Goal: Information Seeking & Learning: Learn about a topic

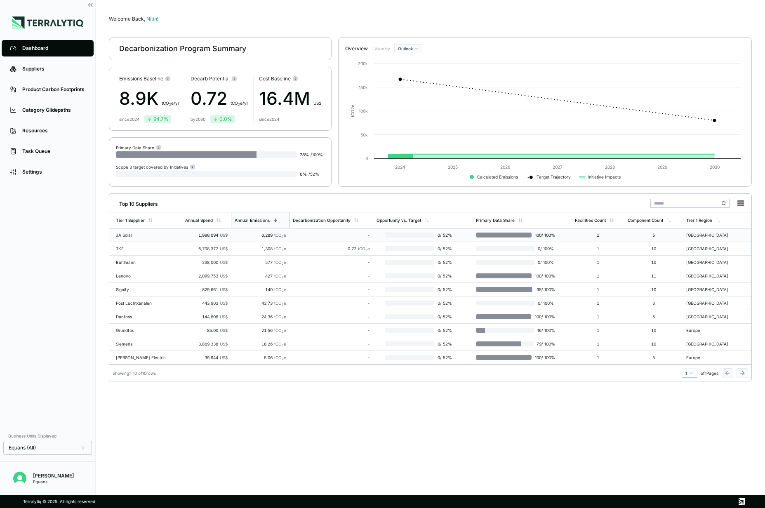
click at [153, 233] on div "JA Solar" at bounding box center [142, 235] width 53 height 5
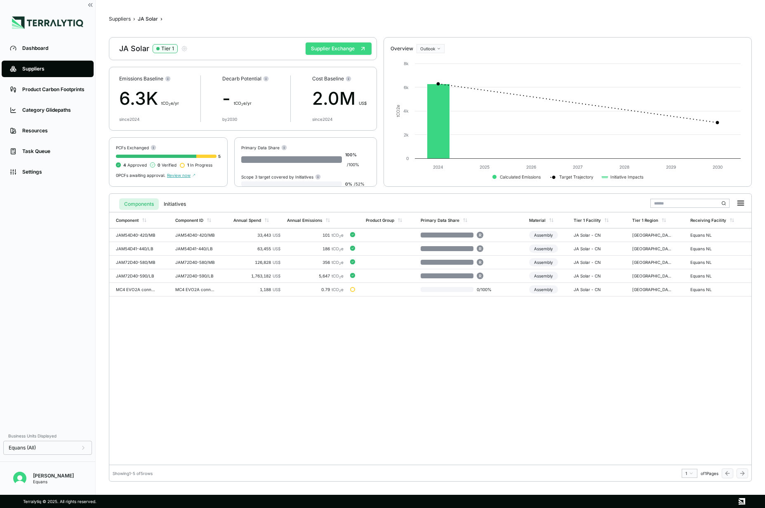
click at [340, 47] on button "Supplier Exchange" at bounding box center [339, 48] width 66 height 12
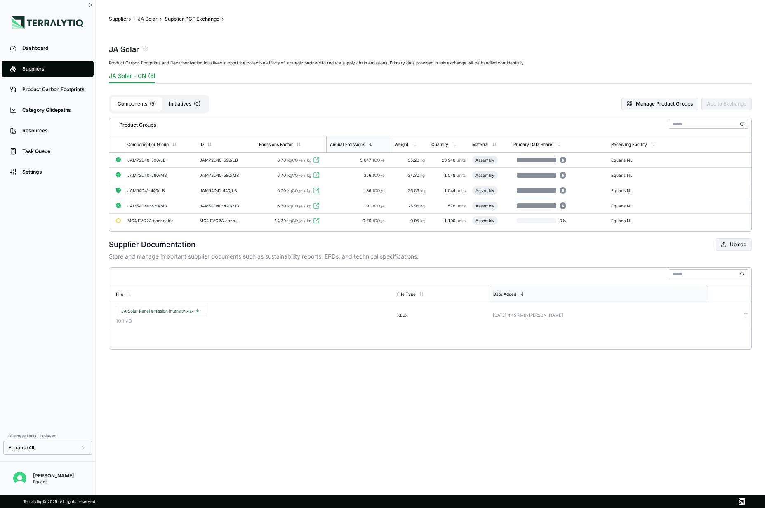
click at [355, 407] on main "Suppliers › JA Solar › Supplier PCF Exchange › JA Solar Product Carbon Footprin…" at bounding box center [430, 247] width 669 height 495
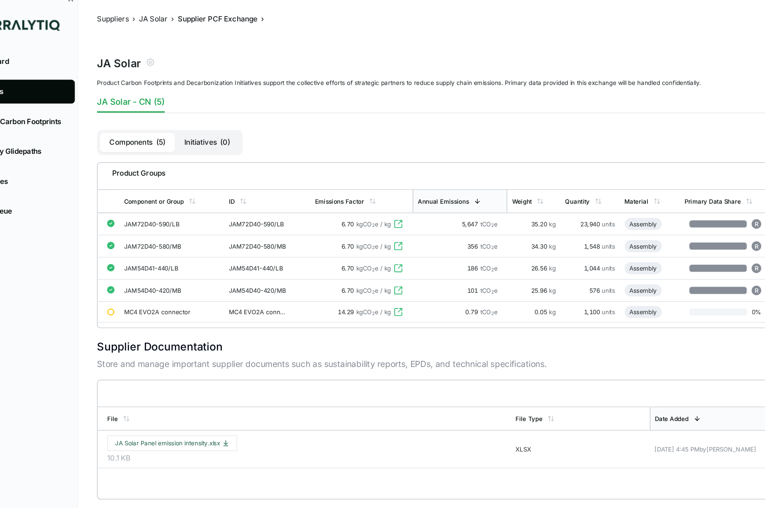
click at [185, 101] on button "Initiatives ( 0 )" at bounding box center [184, 103] width 45 height 13
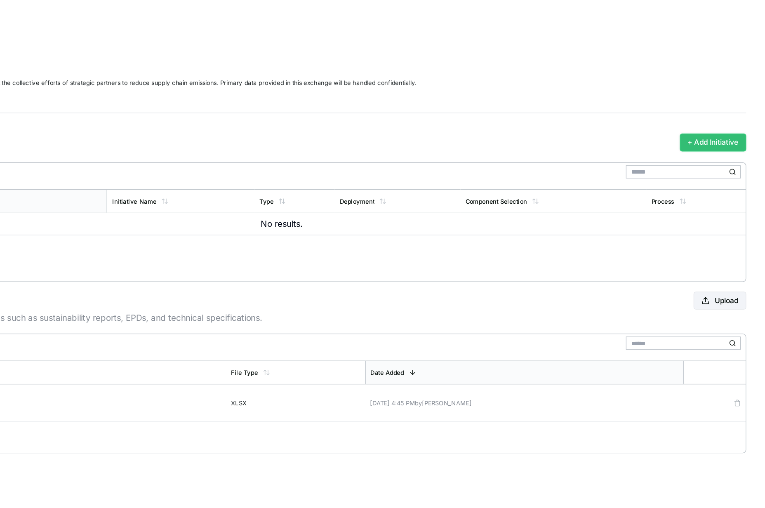
click at [724, 103] on button "+ Add Initiative" at bounding box center [729, 104] width 46 height 12
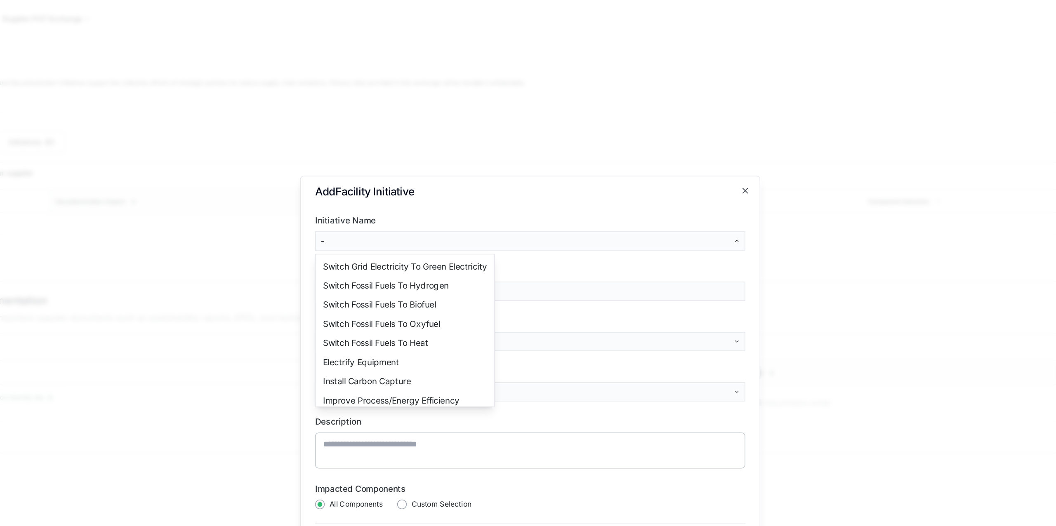
click at [531, 168] on body "Dashboard Suppliers Product Carbon Footprints Category Glidepaths Resources Tas…" at bounding box center [528, 263] width 1056 height 526
click at [444, 192] on div "Switch Grid Electricity To Green Electricity" at bounding box center [442, 189] width 120 height 13
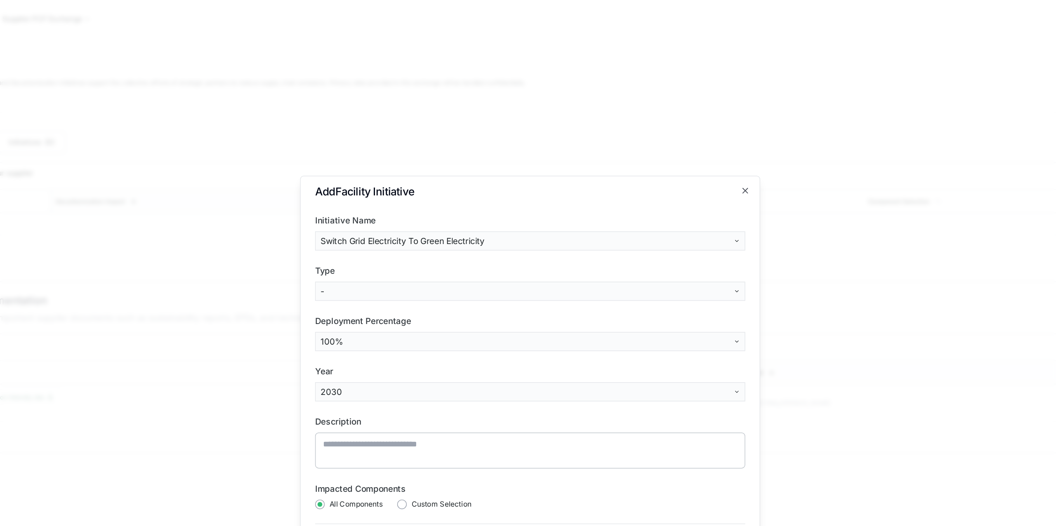
click at [457, 205] on body "Dashboard Suppliers Product Carbon Footprints Category Glidepaths Resources Tas…" at bounding box center [528, 263] width 1056 height 526
click at [414, 236] on div "On-Site Renewables" at bounding box center [412, 236] width 61 height 13
click at [439, 238] on body "Dashboard Suppliers Product Carbon Footprints Category Glidepaths Resources Tas…" at bounding box center [528, 263] width 1056 height 526
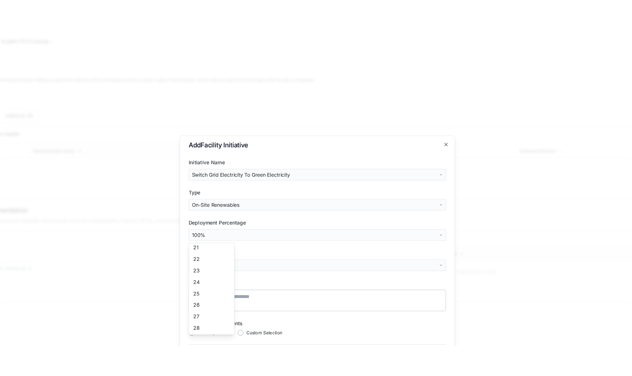
scroll to position [268, 0]
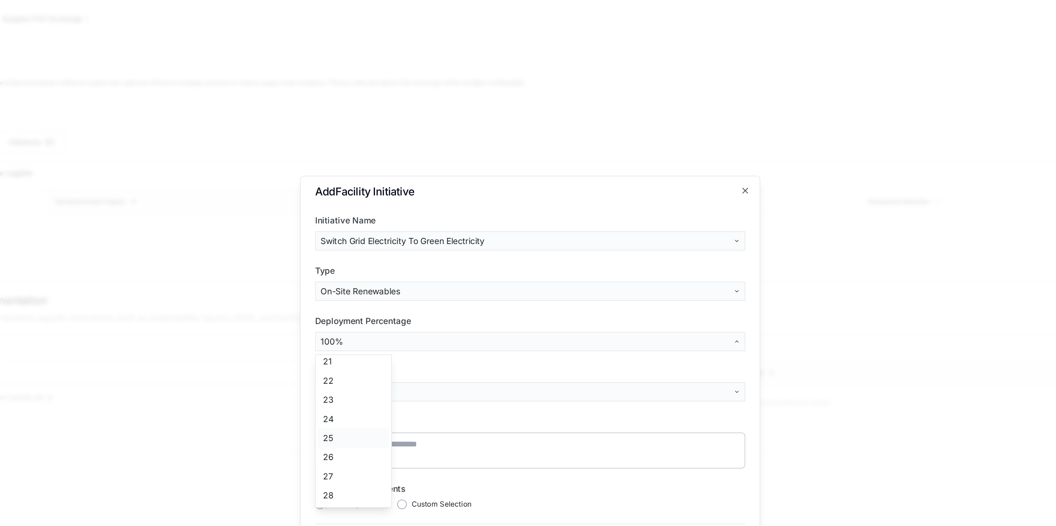
click at [398, 306] on div "25" at bounding box center [406, 307] width 49 height 13
click at [624, 212] on body "Dashboard Suppliers Product Carbon Footprints Category Glidepaths Resources Tas…" at bounding box center [528, 263] width 1056 height 526
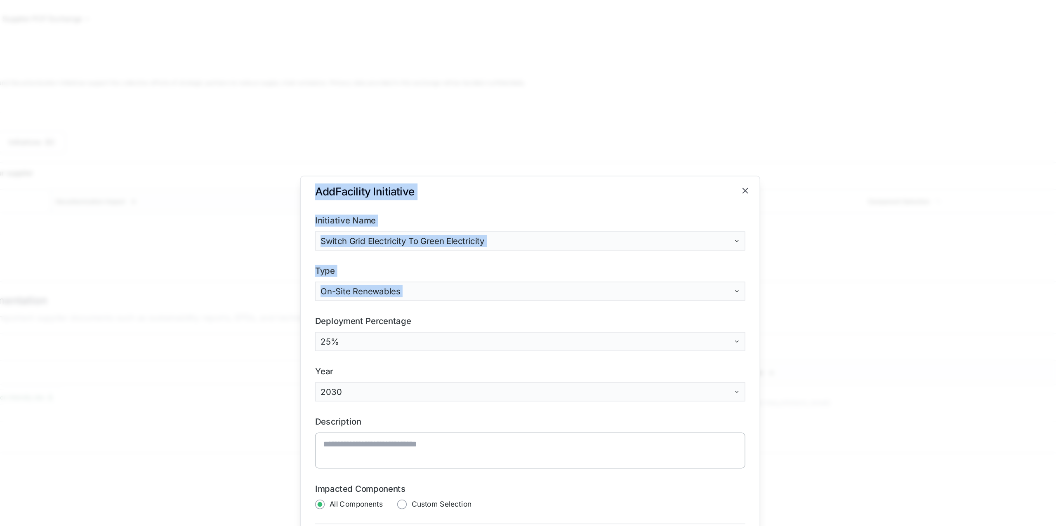
click at [624, 212] on body "Dashboard Suppliers Product Carbon Footprints Category Glidepaths Resources Tas…" at bounding box center [528, 263] width 1056 height 526
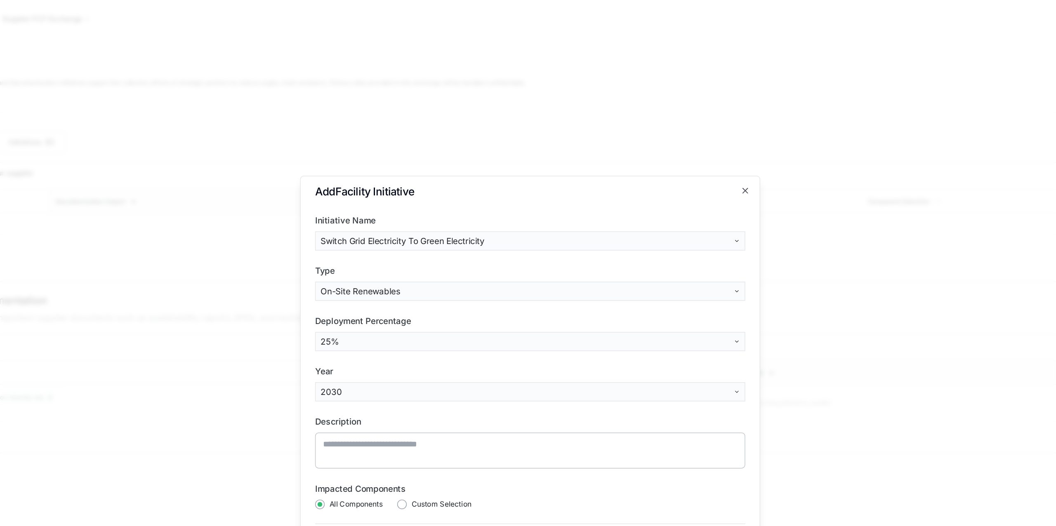
click at [605, 223] on label "Deployment Percentage" at bounding box center [528, 227] width 296 height 8
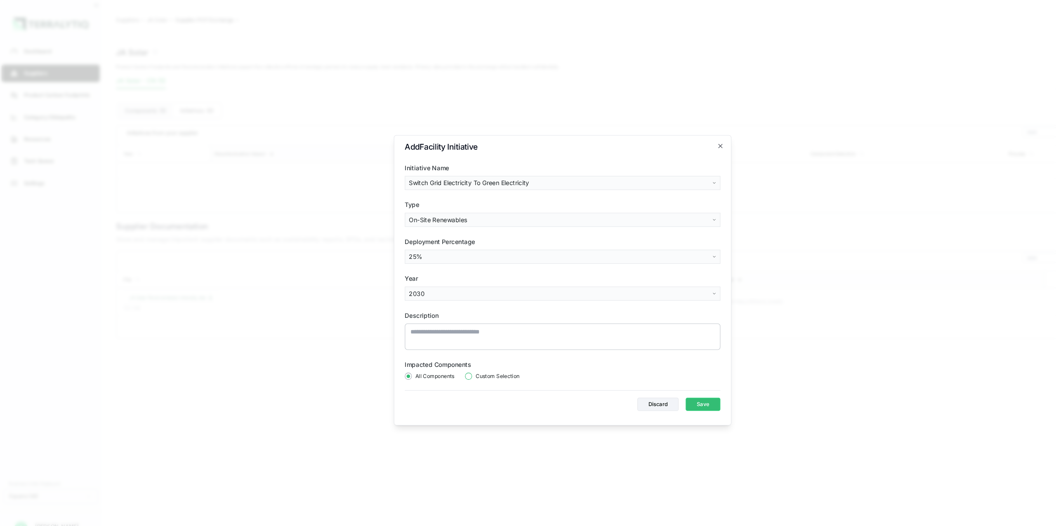
click at [440, 355] on button "button" at bounding box center [439, 353] width 7 height 7
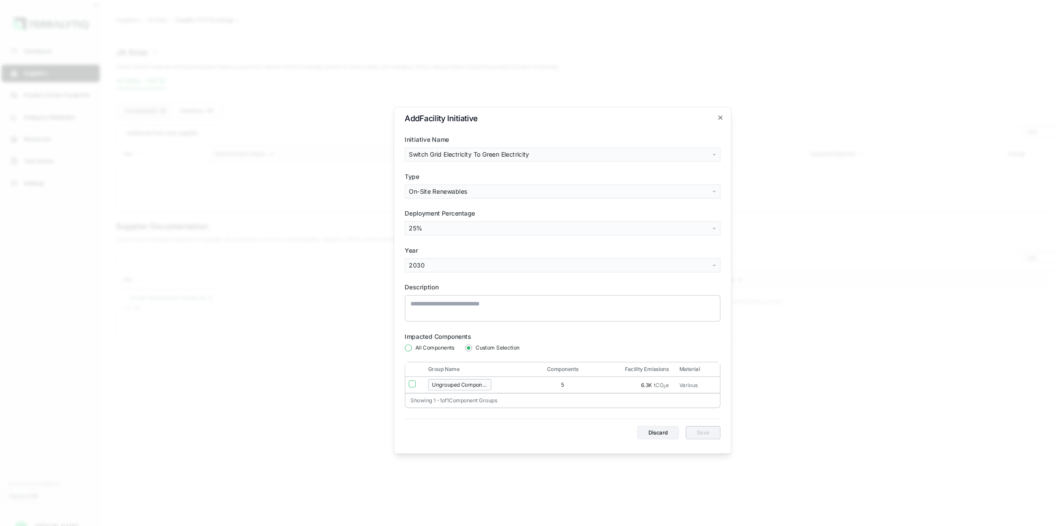
click at [382, 329] on button "button" at bounding box center [383, 326] width 7 height 7
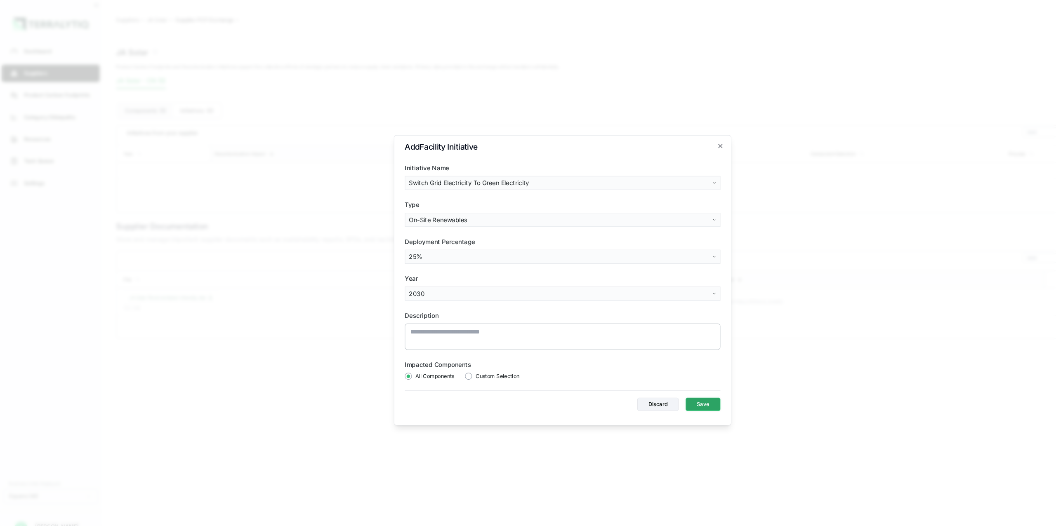
click at [664, 378] on button "Save" at bounding box center [659, 380] width 33 height 12
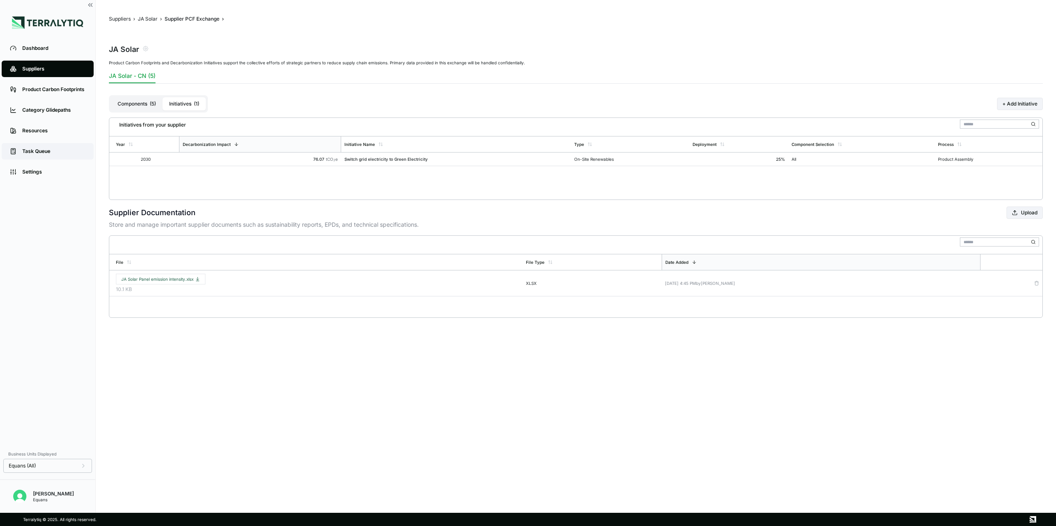
click at [49, 152] on div "Task Queue" at bounding box center [53, 151] width 63 height 7
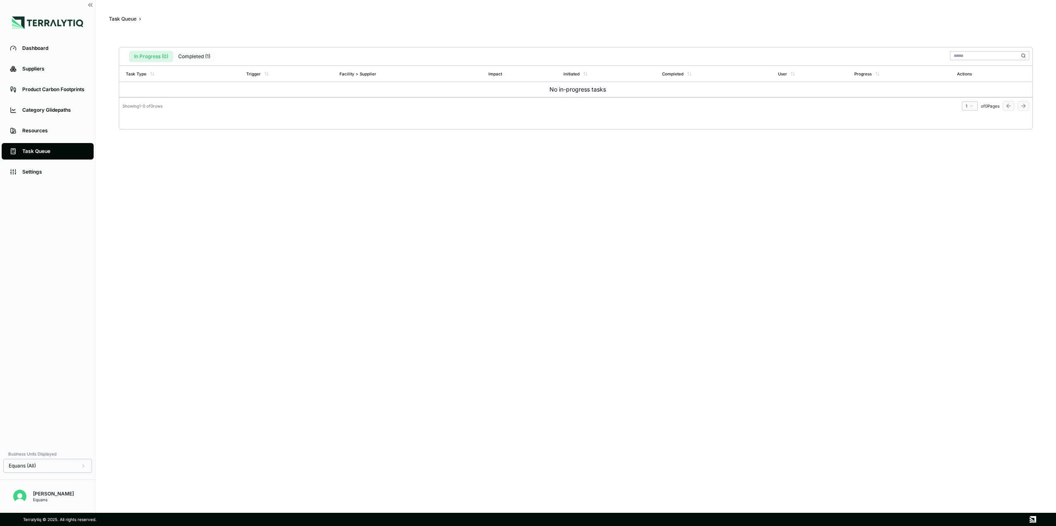
click at [194, 56] on button "Completed (1)" at bounding box center [194, 57] width 42 height 12
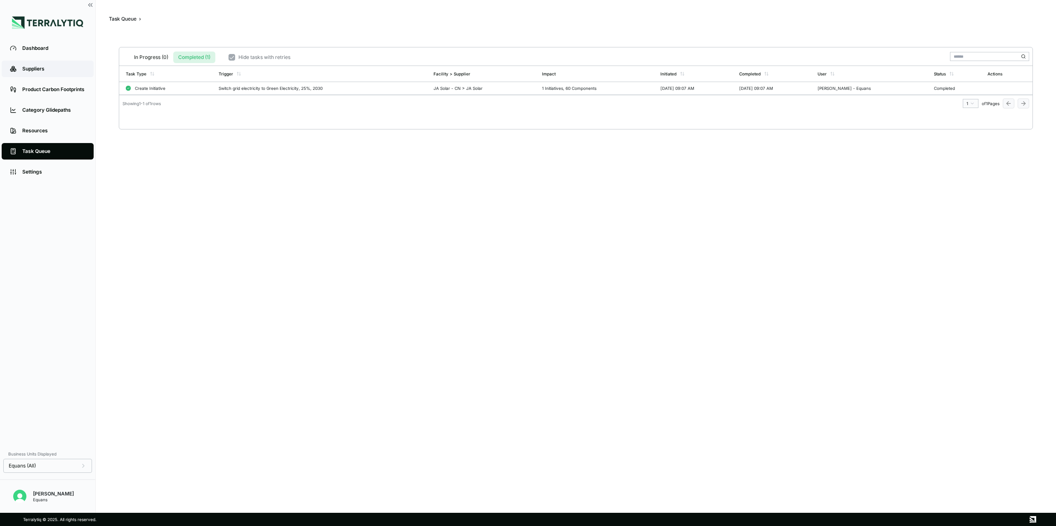
click at [40, 66] on div "Suppliers" at bounding box center [53, 69] width 63 height 7
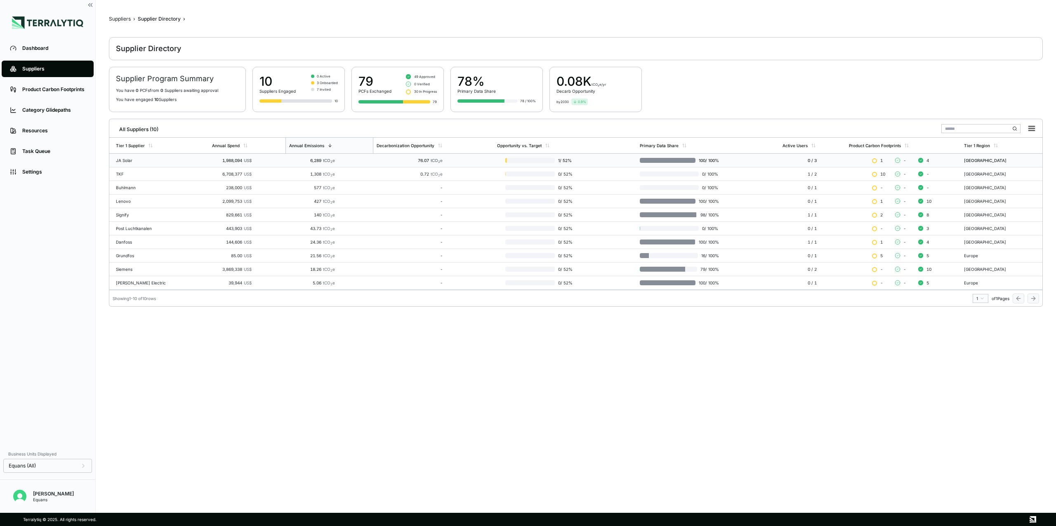
click at [212, 160] on div "1,988,094 US$" at bounding box center [232, 160] width 40 height 5
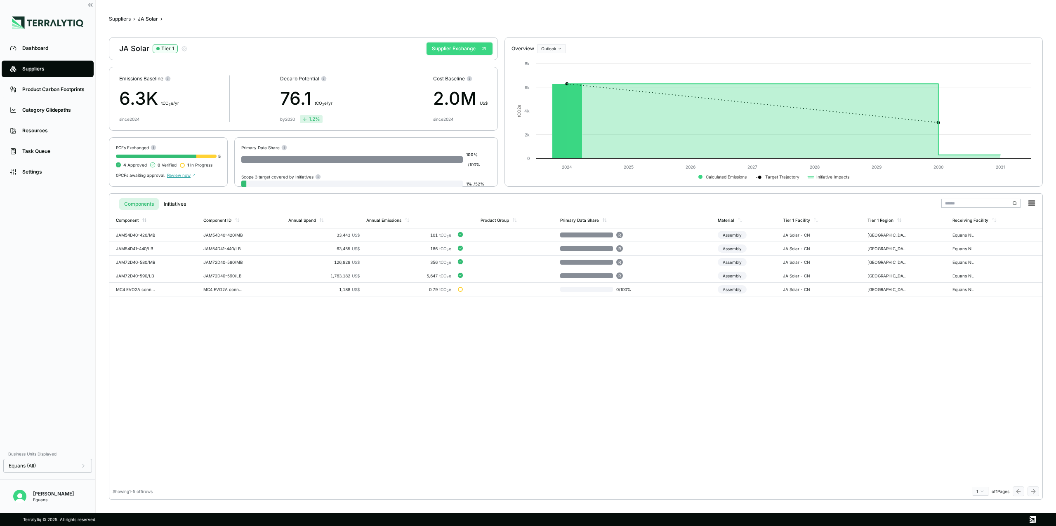
click at [468, 49] on button "Supplier Exchange" at bounding box center [459, 48] width 66 height 12
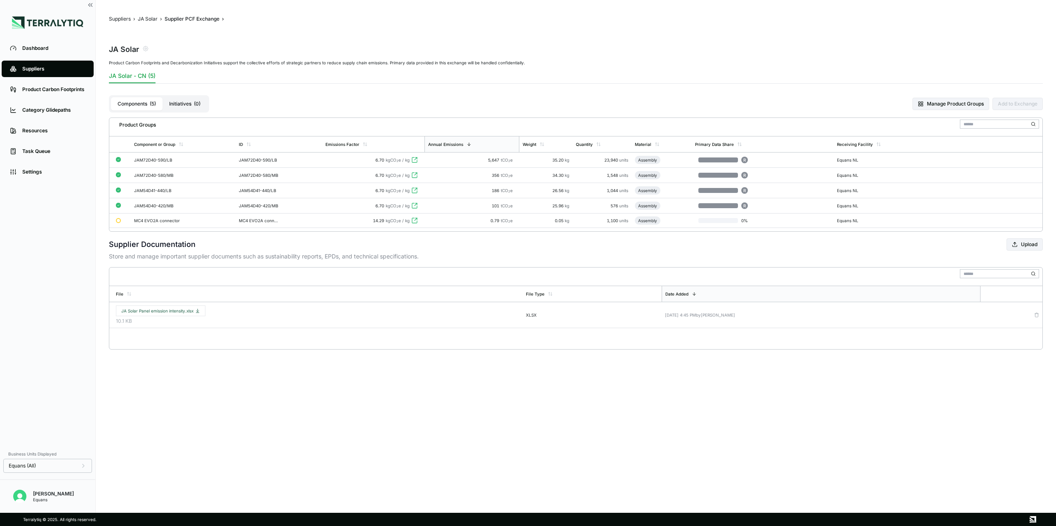
click at [182, 101] on button "Initiatives ( 0 )" at bounding box center [184, 103] width 45 height 13
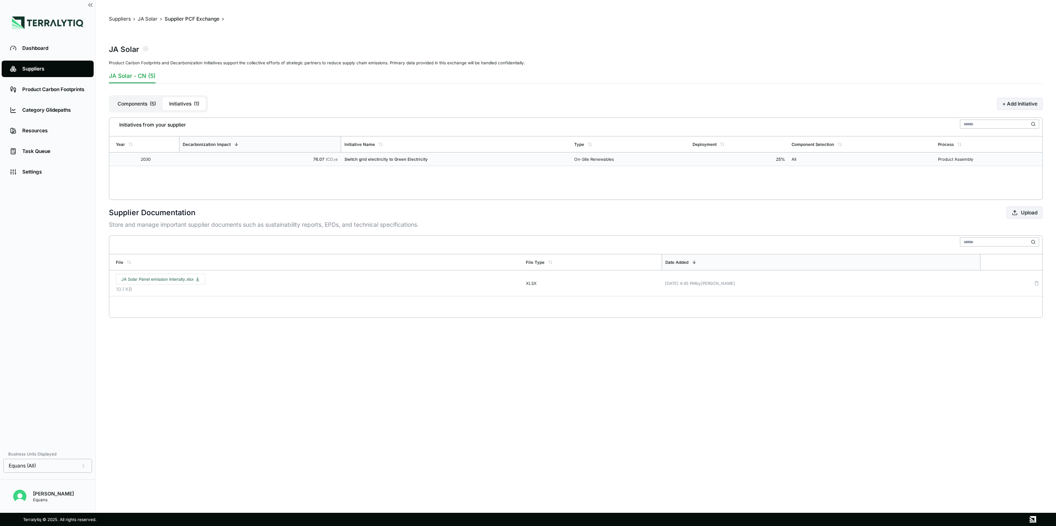
click at [764, 159] on div "Product Assembly" at bounding box center [988, 159] width 101 height 5
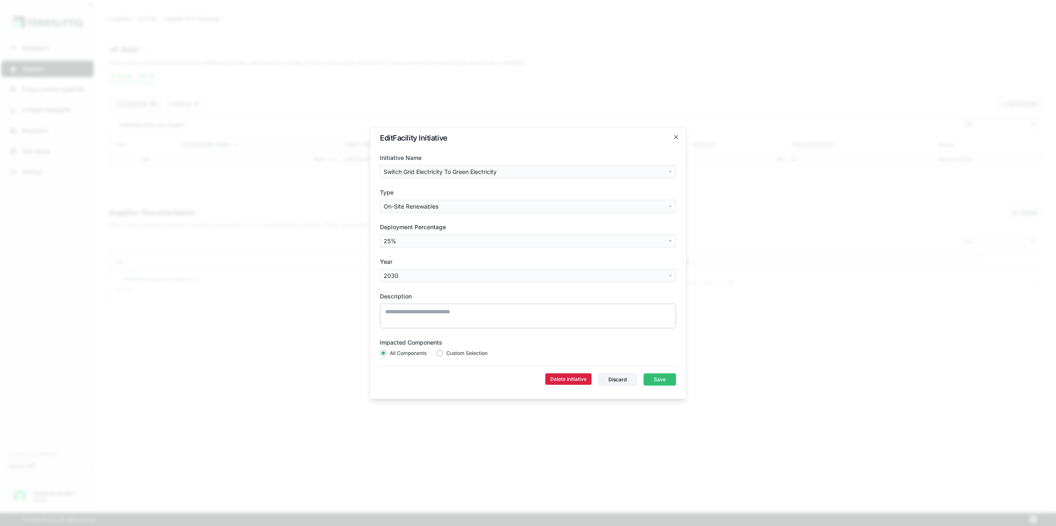
click at [559, 379] on button "Delete Initiative" at bounding box center [568, 380] width 46 height 12
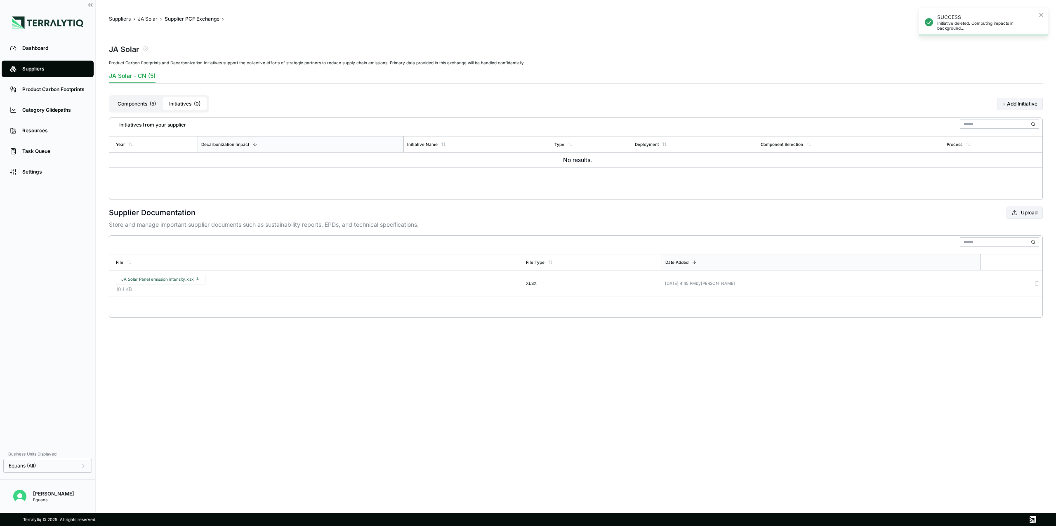
click at [42, 70] on div "Suppliers" at bounding box center [53, 69] width 63 height 7
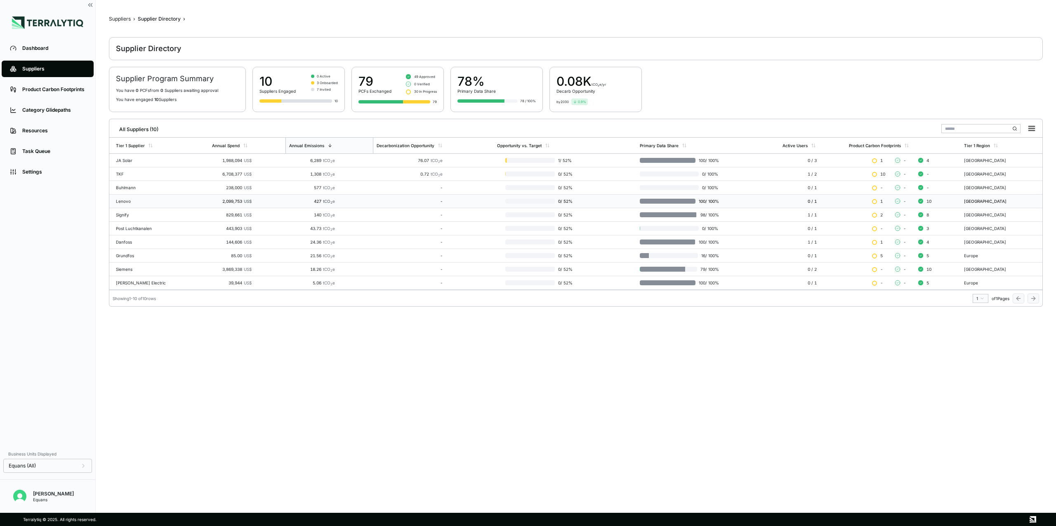
click at [376, 199] on div "-" at bounding box center [409, 201] width 66 height 5
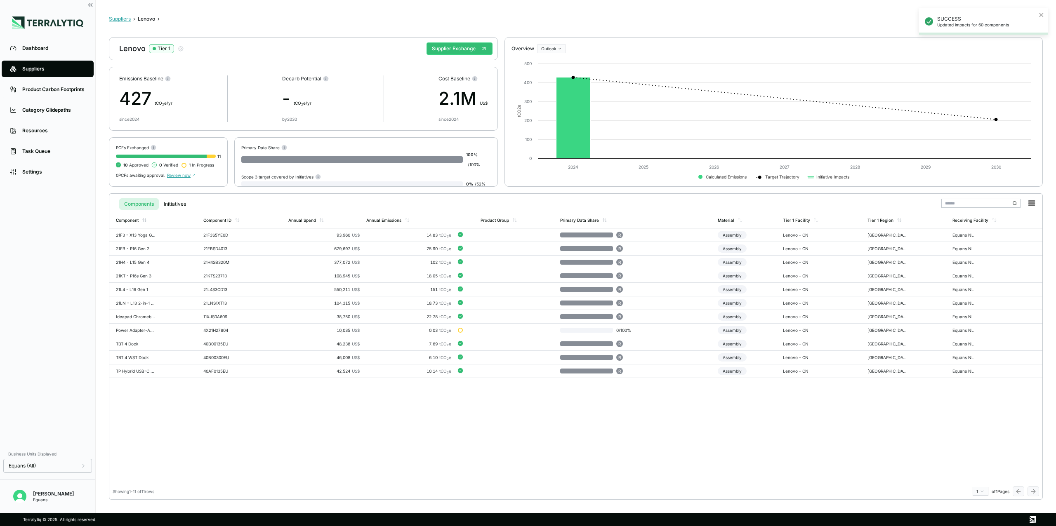
click at [125, 16] on button "Suppliers" at bounding box center [120, 19] width 22 height 7
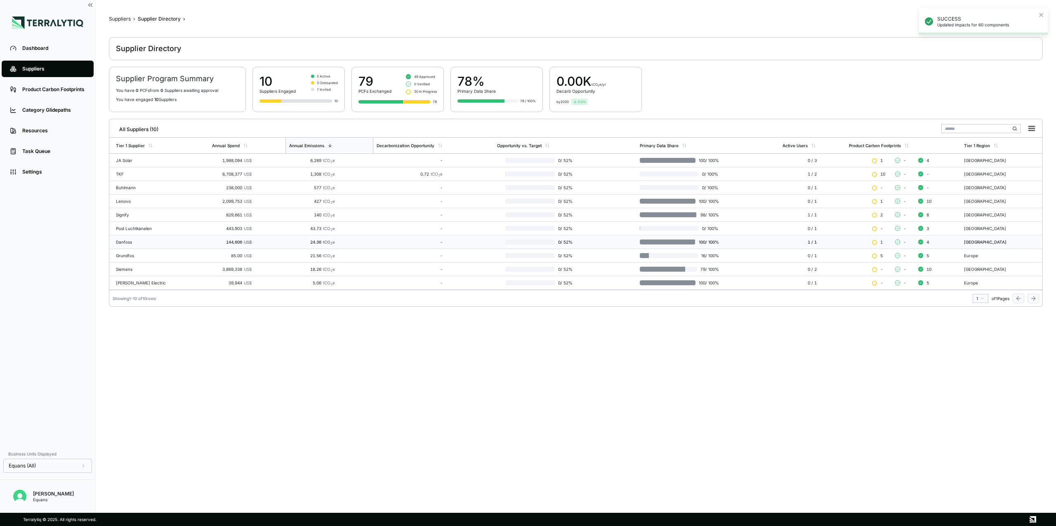
click at [464, 245] on td "-" at bounding box center [433, 242] width 121 height 14
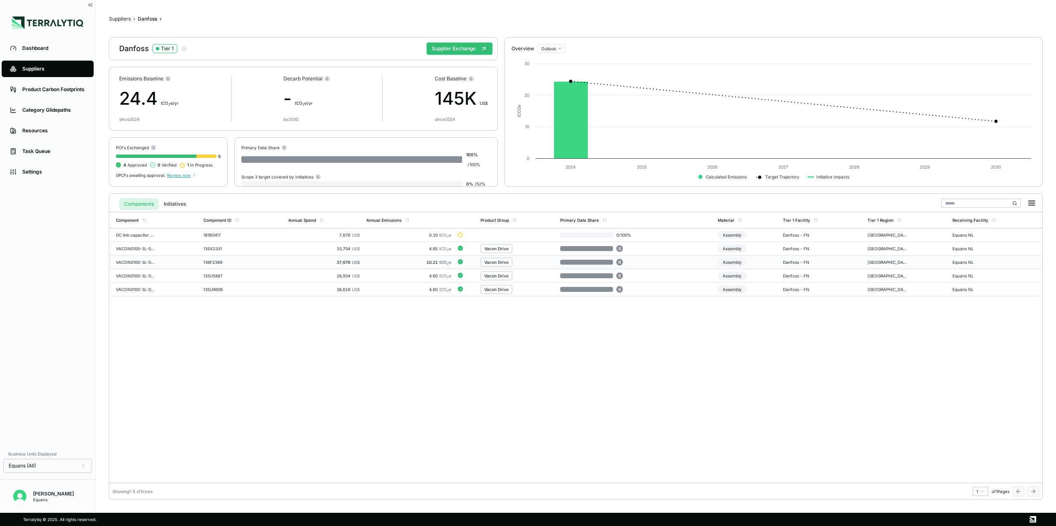
click at [422, 263] on div "10.21 tCO 2 e" at bounding box center [408, 262] width 85 height 5
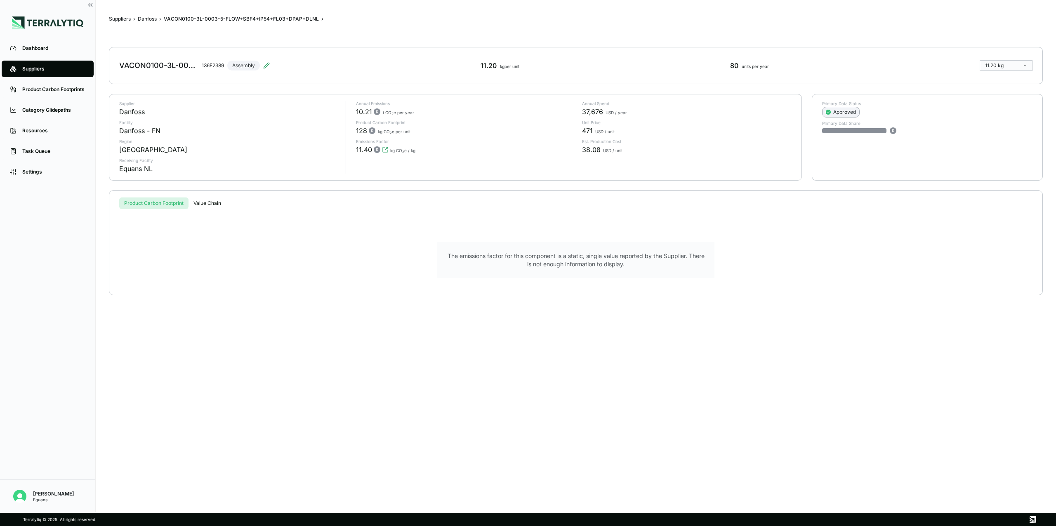
click at [764, 113] on div "Approved" at bounding box center [840, 112] width 30 height 7
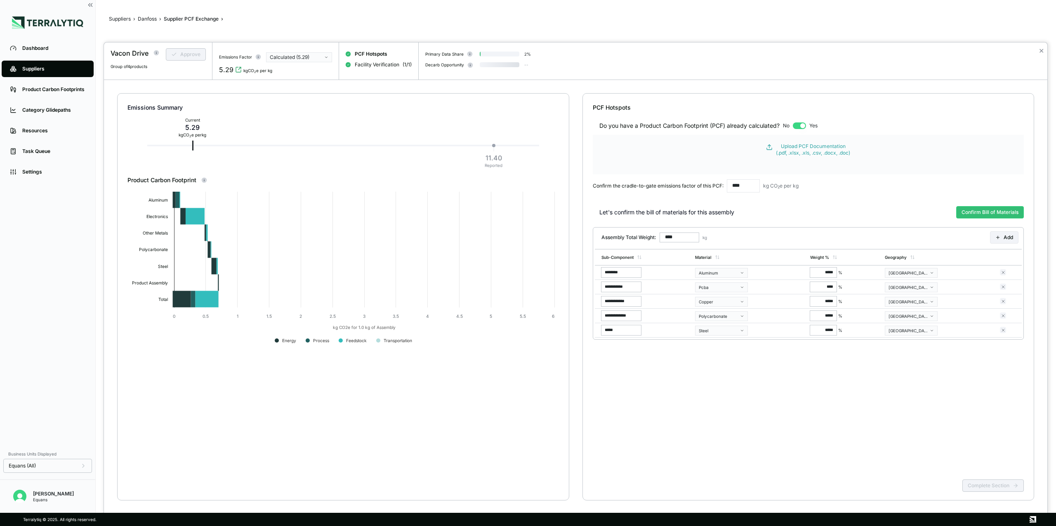
type input "******"
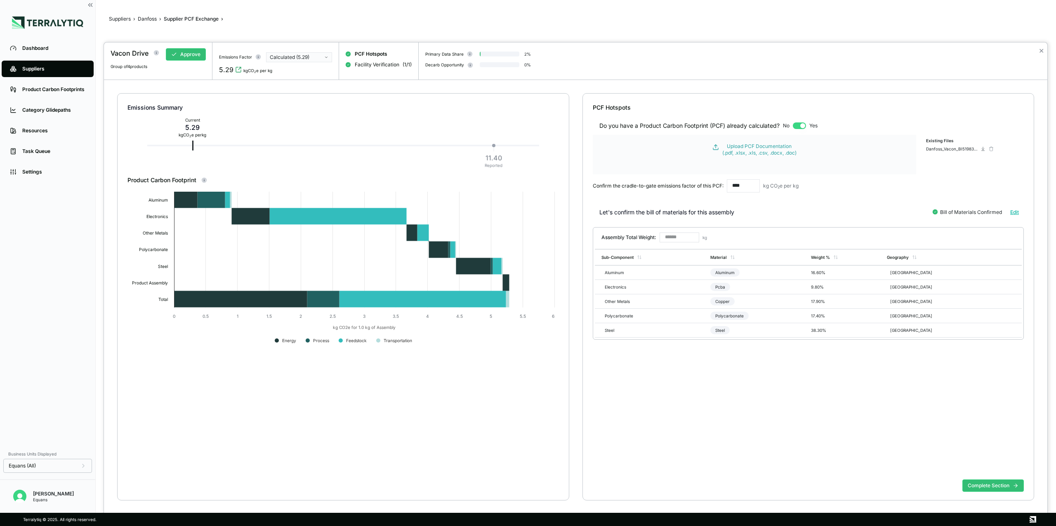
click at [310, 59] on div "Calculated (5.29)" at bounding box center [296, 57] width 53 height 7
click at [303, 74] on div "Reported (11.40)" at bounding box center [299, 74] width 59 height 7
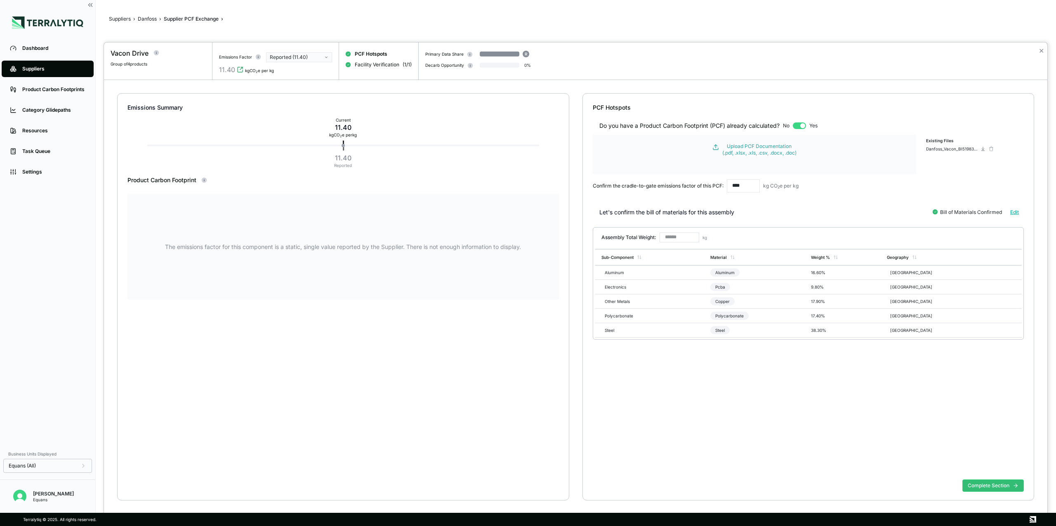
click at [320, 56] on div "Reported (11.40)" at bounding box center [296, 57] width 53 height 7
click at [310, 67] on div "Calculated (5.29)" at bounding box center [299, 66] width 59 height 7
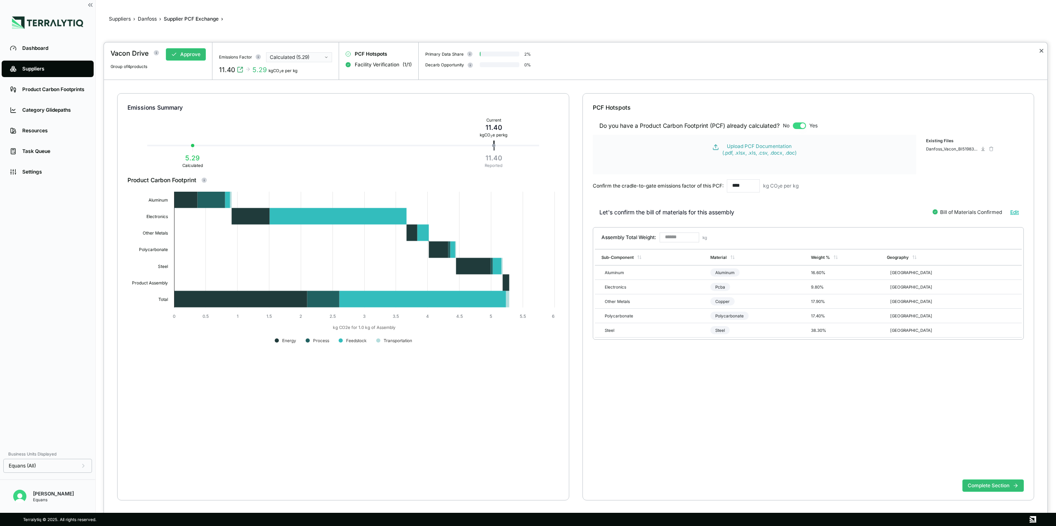
click at [764, 49] on button "✕" at bounding box center [1040, 51] width 5 height 10
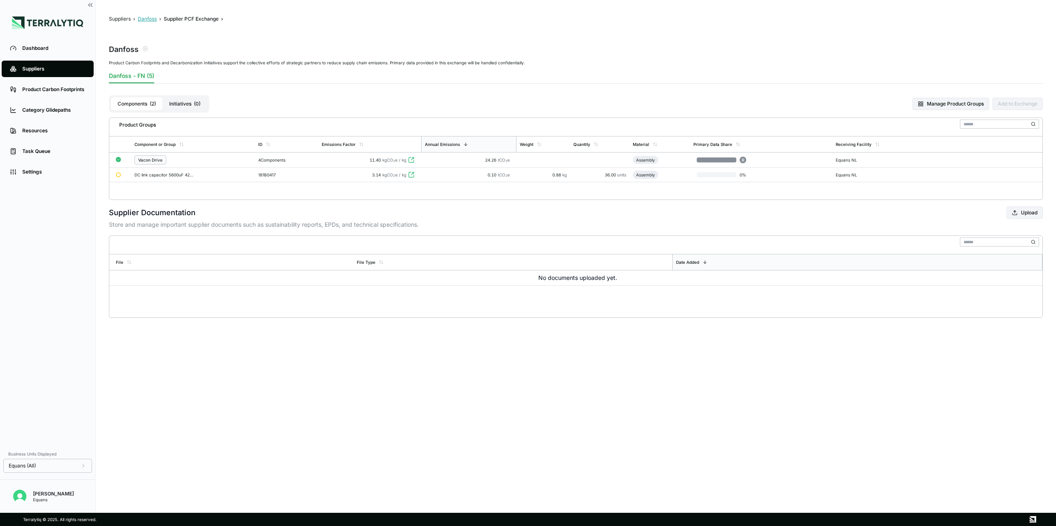
click at [149, 19] on button "Danfoss" at bounding box center [147, 19] width 19 height 7
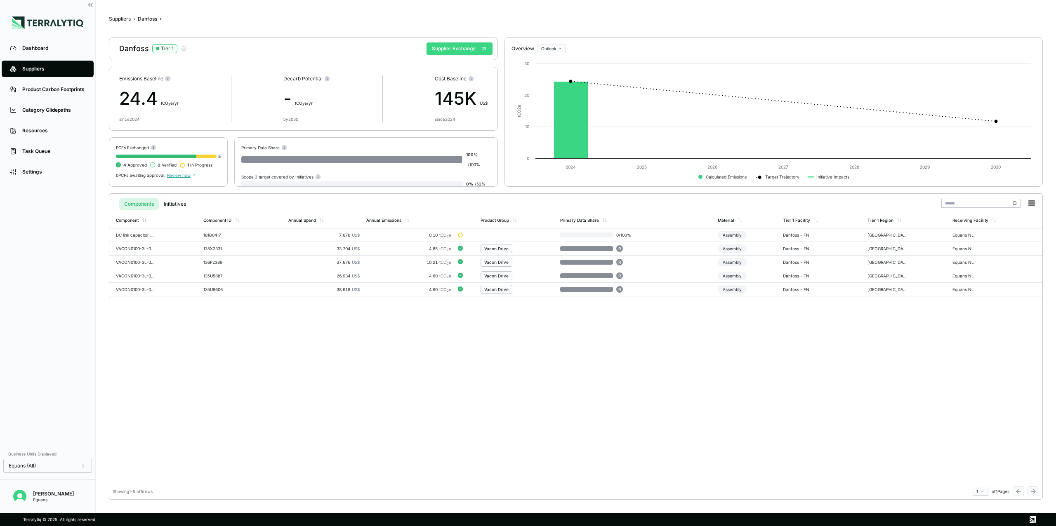
click at [465, 50] on button "Supplier Exchange" at bounding box center [459, 48] width 66 height 12
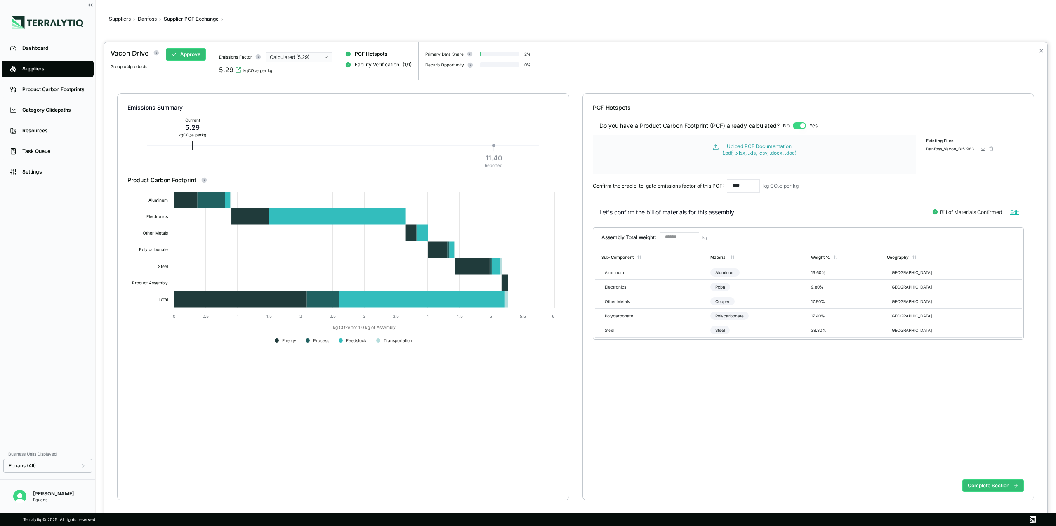
click at [299, 55] on div "Calculated (5.29)" at bounding box center [296, 57] width 53 height 7
click at [298, 75] on div "Reported (11.40)" at bounding box center [299, 74] width 59 height 7
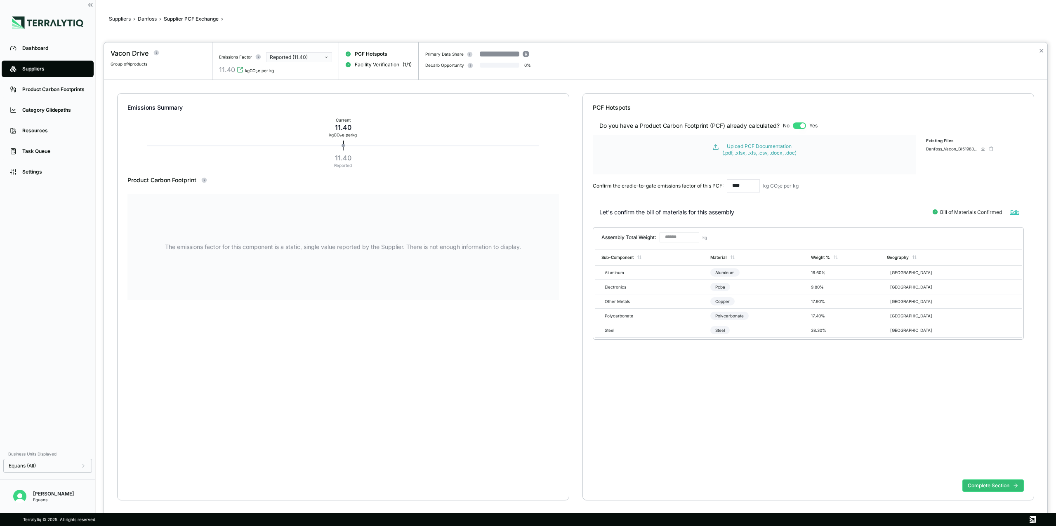
click at [313, 59] on div "Reported (11.40)" at bounding box center [296, 57] width 53 height 7
click at [305, 66] on div "Calculated (5.29)" at bounding box center [299, 66] width 59 height 7
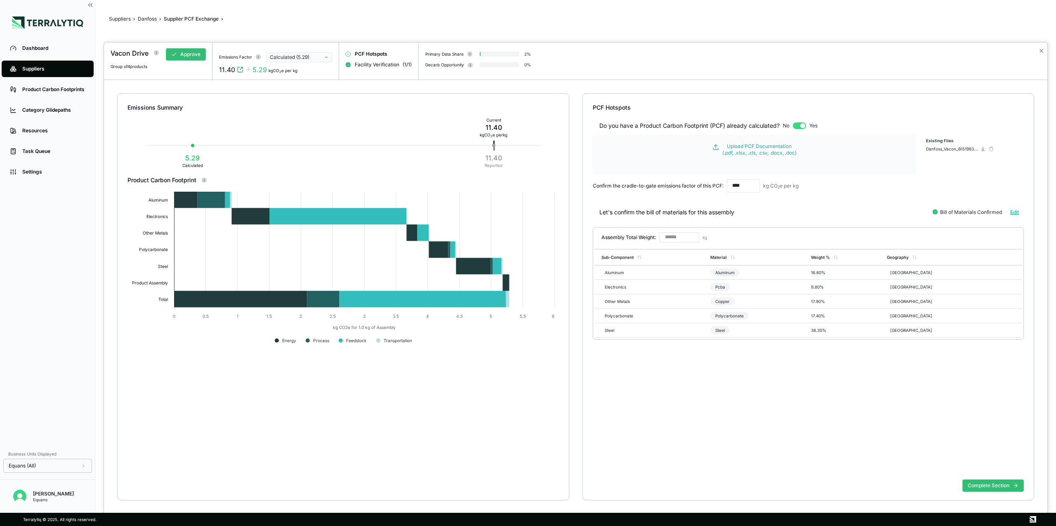
click at [326, 57] on icon "button" at bounding box center [326, 57] width 2 height 1
click at [306, 72] on div "Reported (11.40)" at bounding box center [299, 74] width 59 height 7
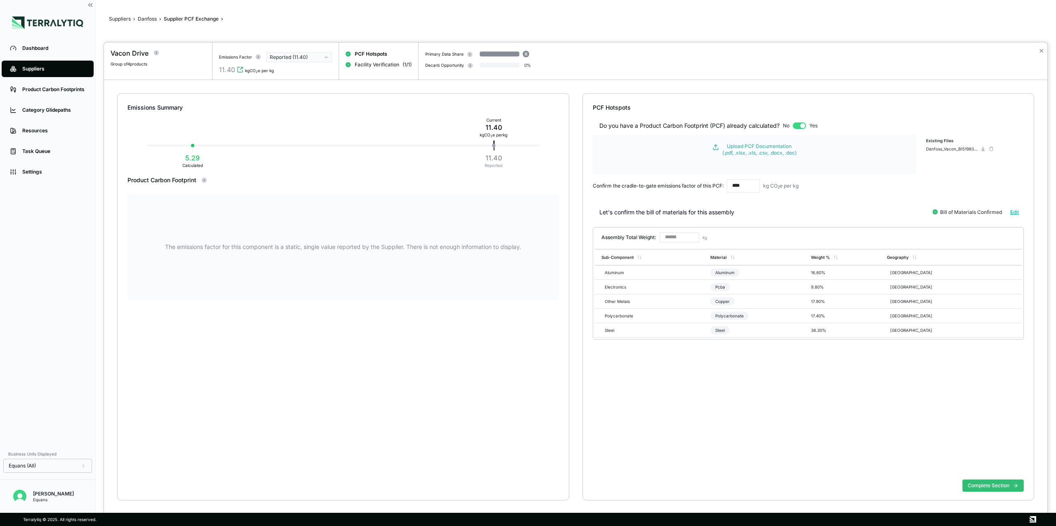
click at [305, 58] on div "Reported (11.40)" at bounding box center [296, 57] width 53 height 7
click at [300, 65] on div "Calculated (5.29)" at bounding box center [299, 66] width 59 height 7
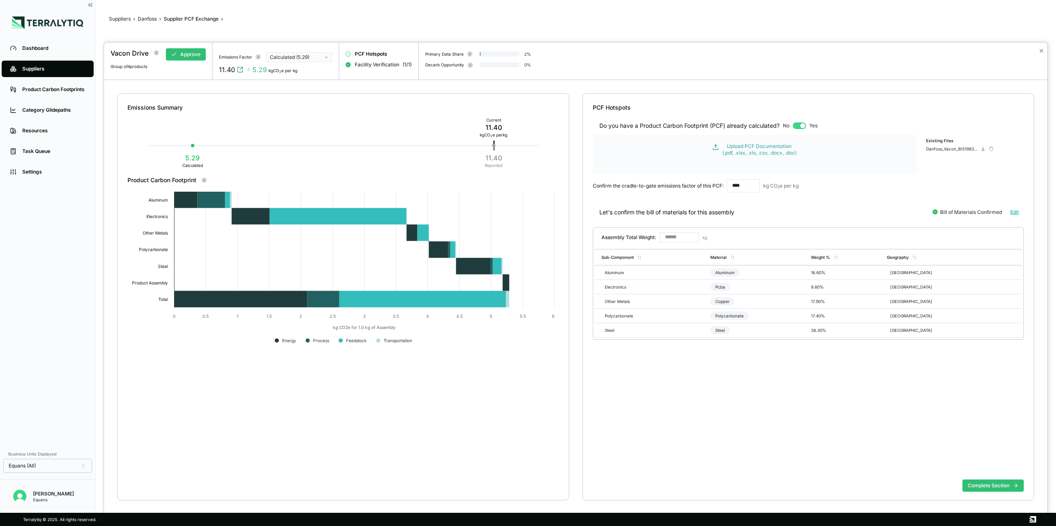
click at [317, 59] on div "Calculated (5.29)" at bounding box center [296, 57] width 53 height 7
click at [298, 71] on div "Reported (11.40)" at bounding box center [299, 74] width 59 height 7
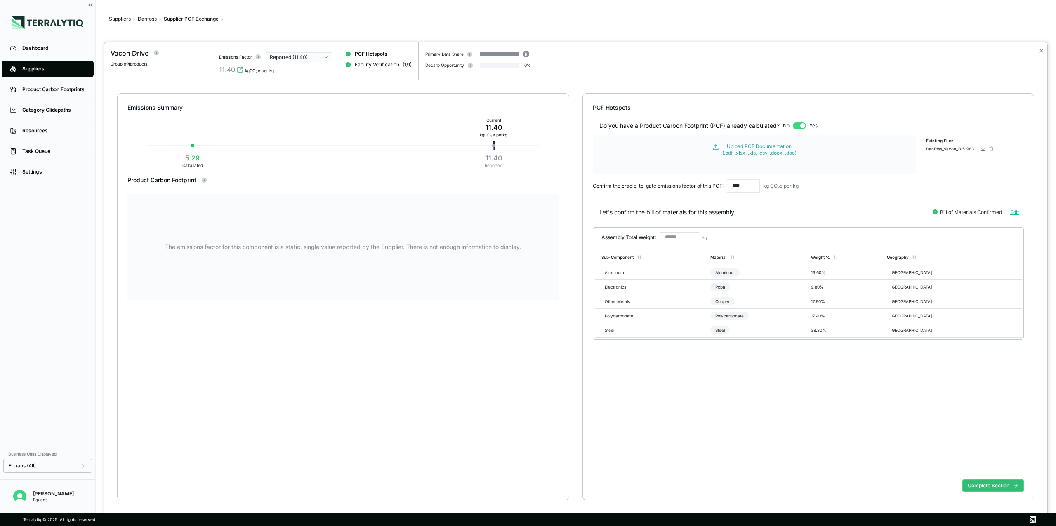
click at [362, 19] on div at bounding box center [528, 263] width 1056 height 526
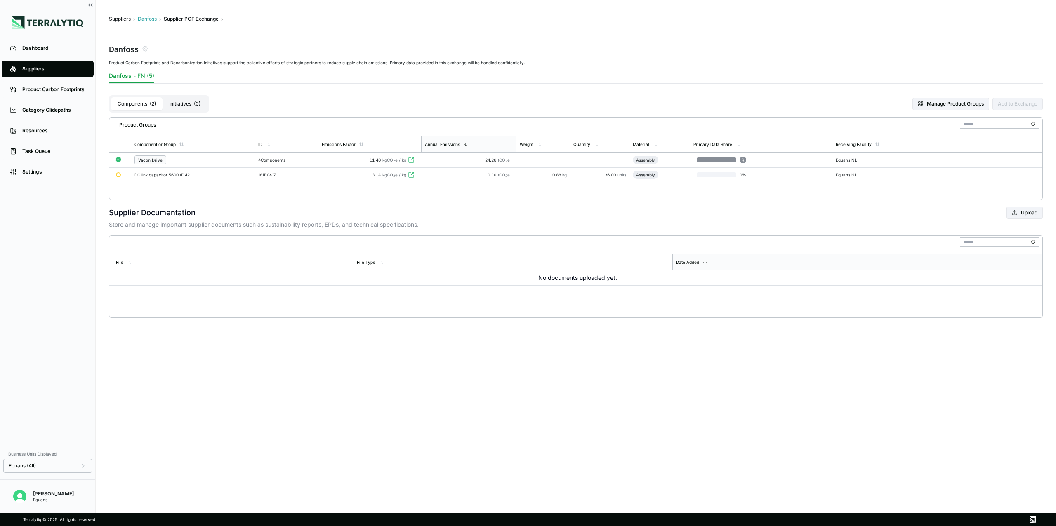
click at [146, 17] on button "Danfoss" at bounding box center [147, 19] width 19 height 7
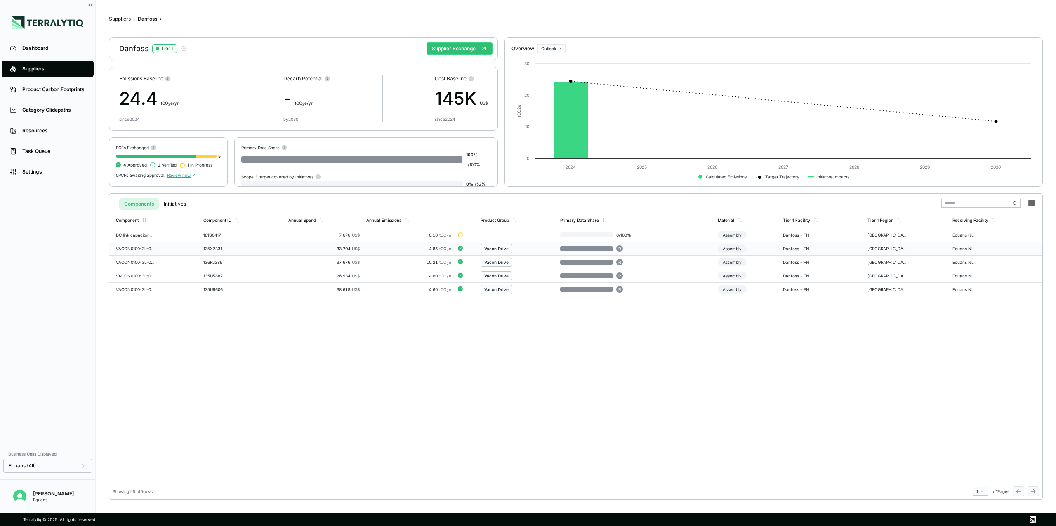
click at [250, 254] on td "135X2331" at bounding box center [242, 249] width 85 height 14
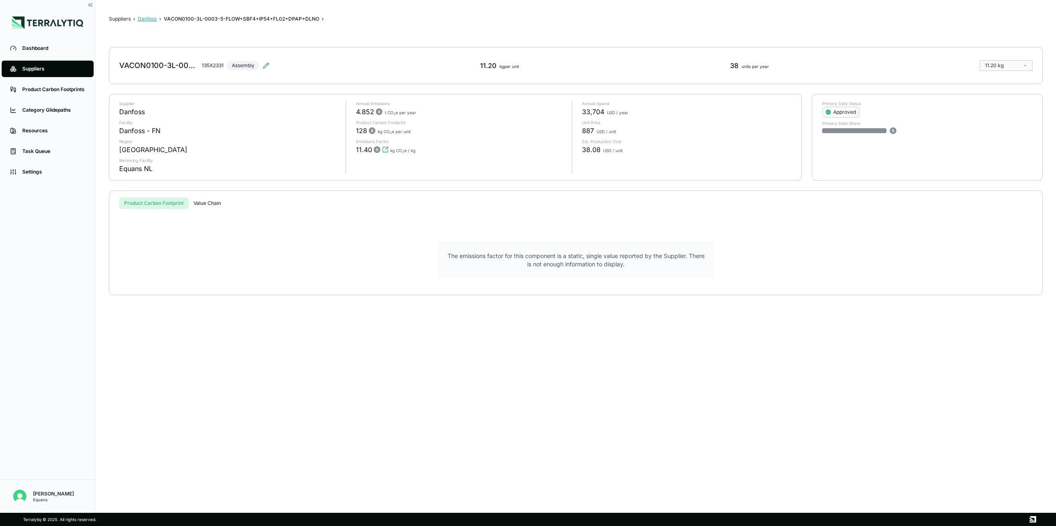
click at [145, 18] on button "Danfoss" at bounding box center [147, 19] width 19 height 7
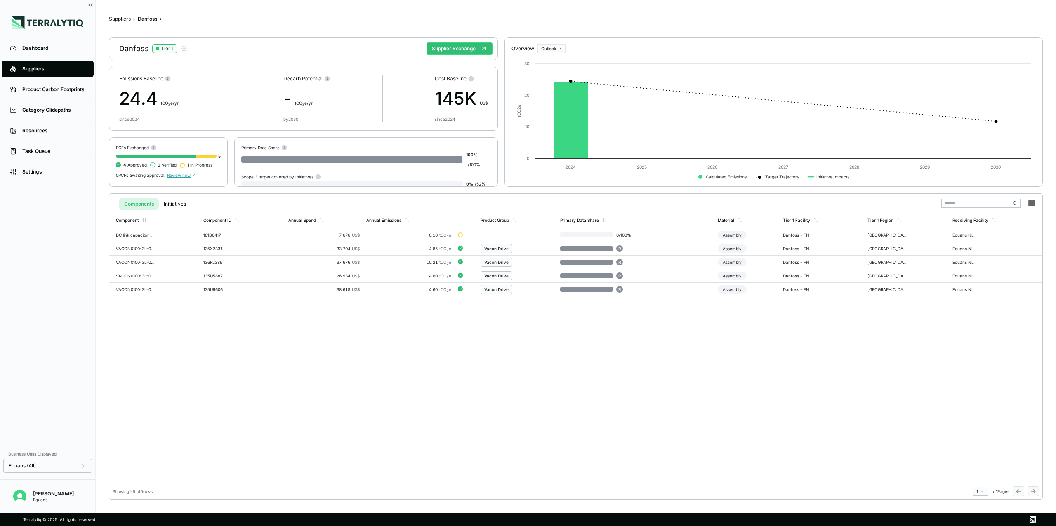
click at [764, 201] on input "text" at bounding box center [980, 203] width 79 height 9
type input "*"
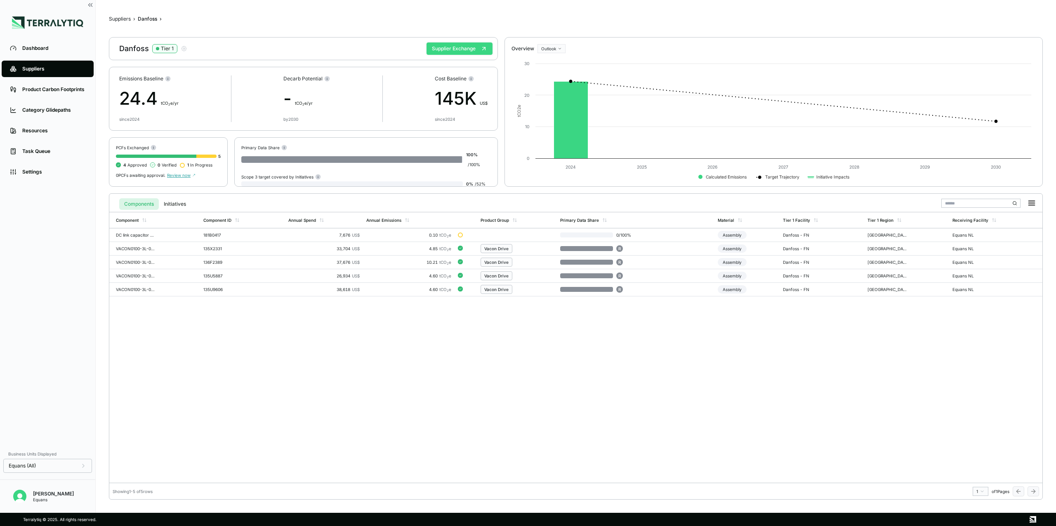
click at [472, 51] on button "Supplier Exchange" at bounding box center [459, 48] width 66 height 12
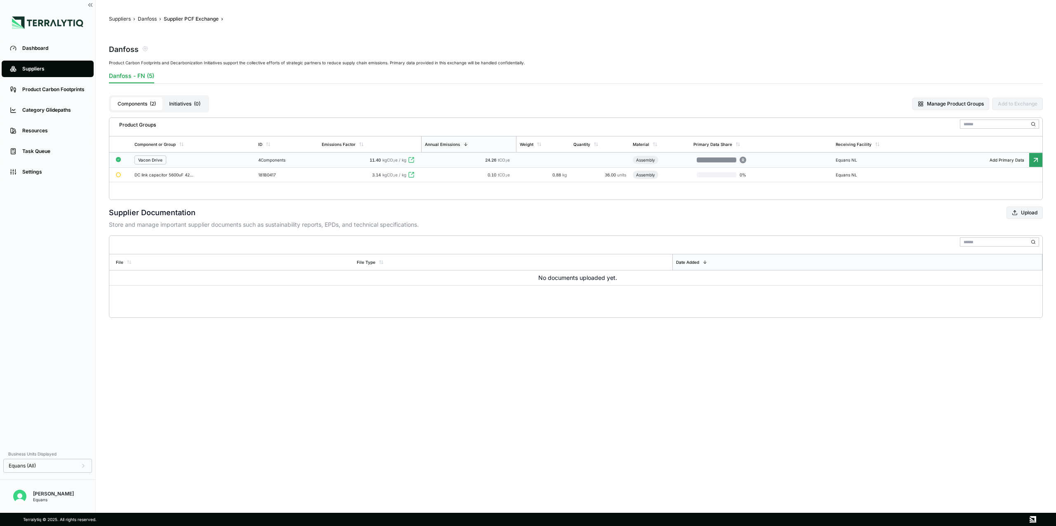
click at [483, 161] on div "24.26 tCO 2 e" at bounding box center [468, 160] width 89 height 5
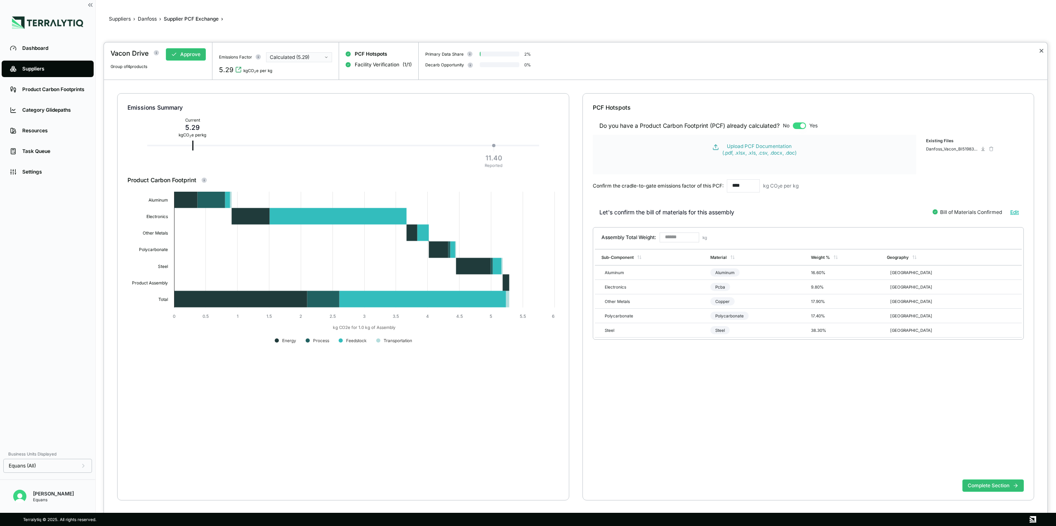
click at [764, 52] on button "✕" at bounding box center [1040, 51] width 5 height 10
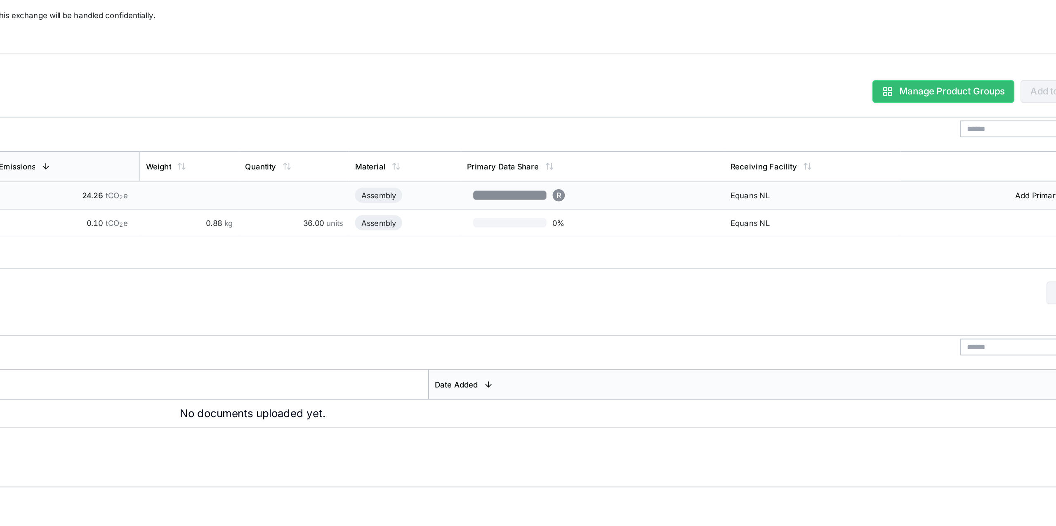
click at [764, 101] on button "Manage Product Groups" at bounding box center [950, 104] width 77 height 12
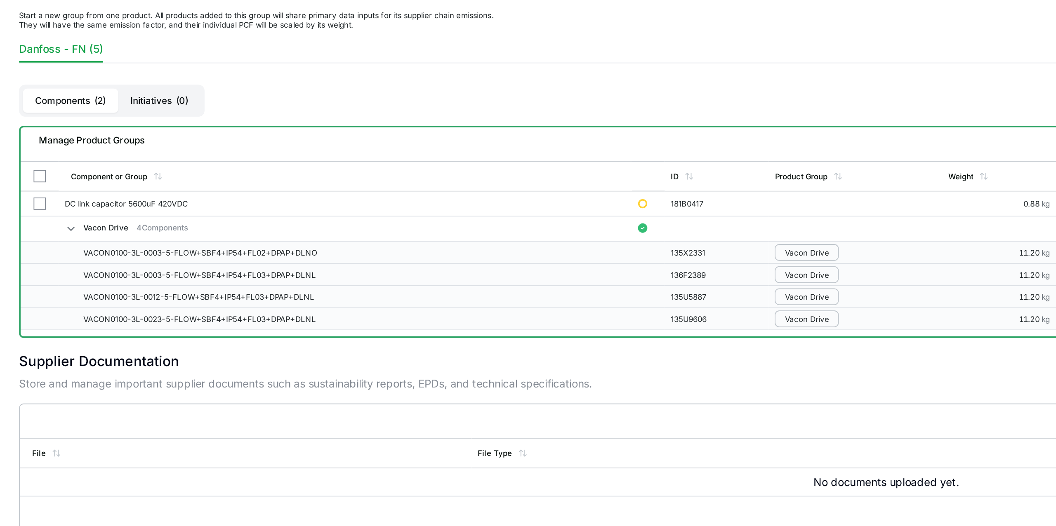
click at [137, 178] on icon at bounding box center [136, 178] width 3 height 2
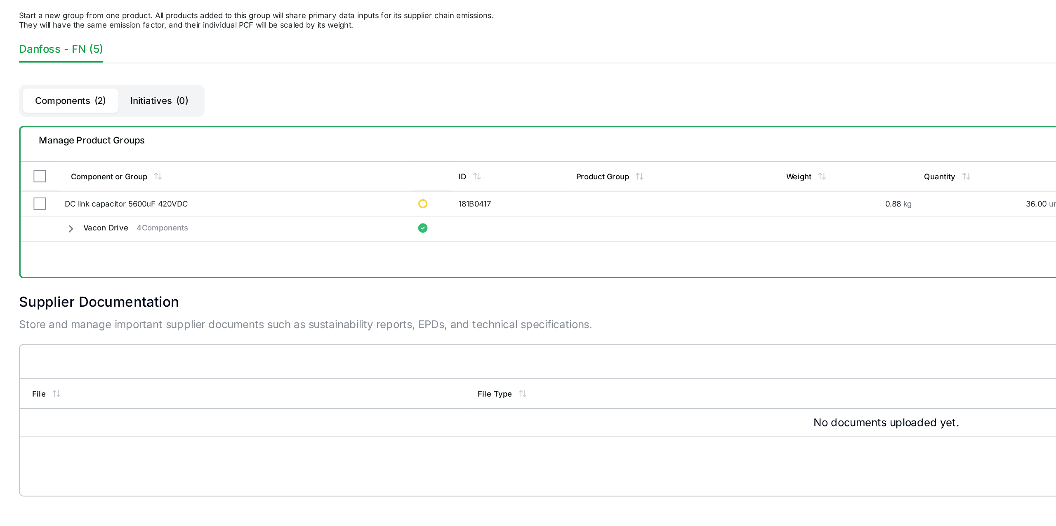
click at [136, 176] on icon at bounding box center [137, 178] width 7 height 7
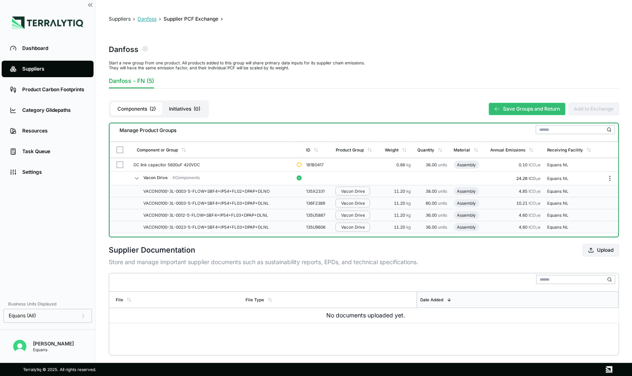
click at [147, 19] on button "Danfoss" at bounding box center [147, 19] width 19 height 7
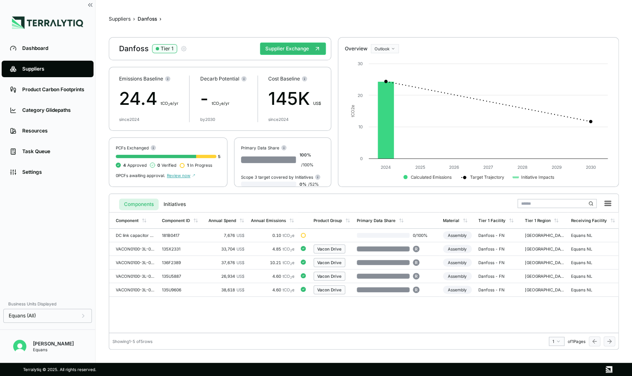
click at [34, 66] on div "Suppliers" at bounding box center [53, 69] width 63 height 7
